Goal: Complete application form

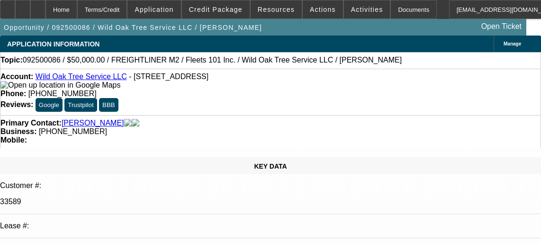
select select "0"
select select "2"
select select "0"
select select "6"
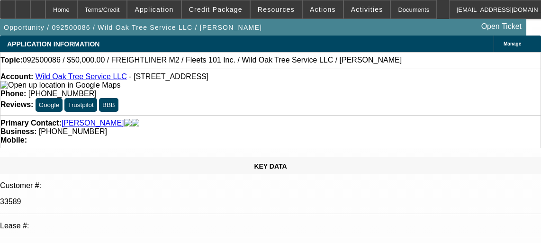
select select "0"
select select "2"
select select "0"
select select "6"
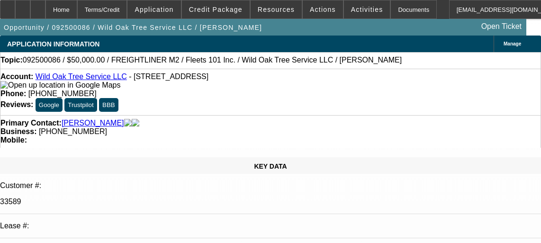
select select "0"
select select "2"
select select "0.1"
select select "4"
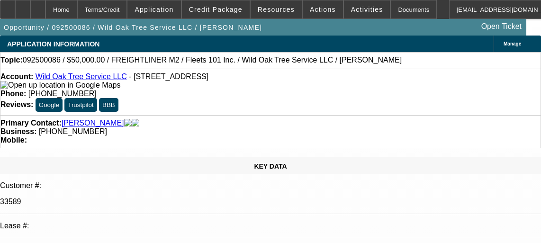
select select "0.1"
select select "2"
select select "0.1"
select select "4"
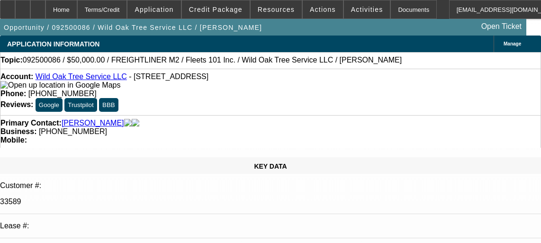
scroll to position [1858, 0]
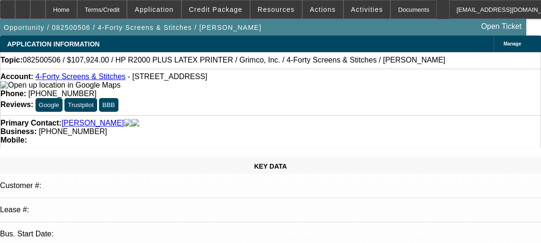
select select "0"
select select "6"
select select "0"
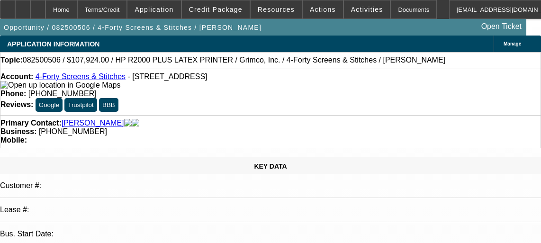
select select "0"
select select "6"
select select "0"
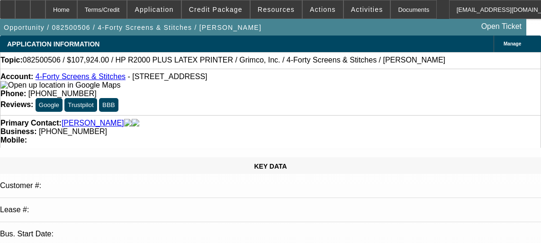
select select "0"
select select "6"
select select "0"
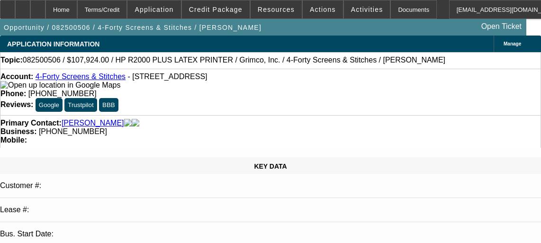
select select "6"
